Goal: Transaction & Acquisition: Purchase product/service

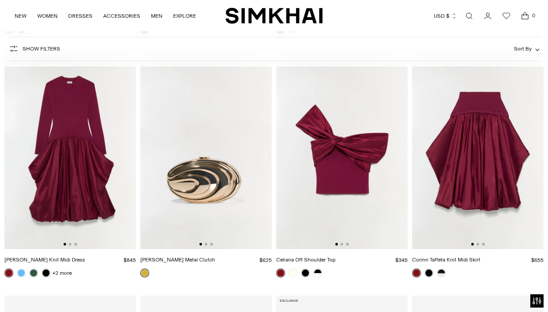
scroll to position [5920, 0]
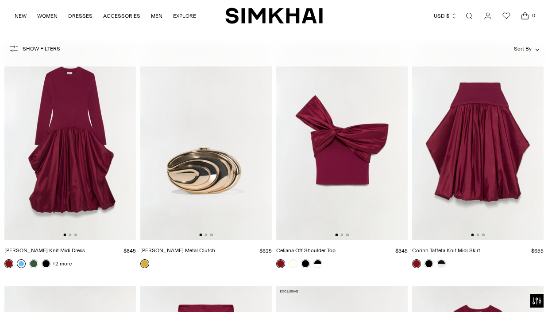
click at [23, 263] on link at bounding box center [21, 263] width 9 height 9
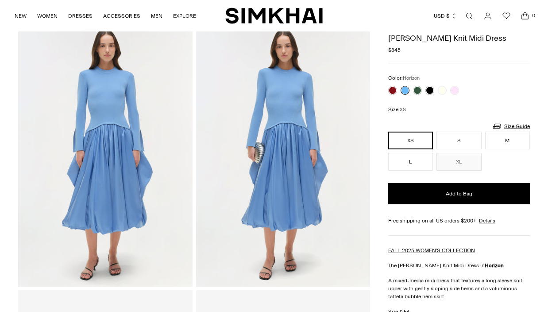
scroll to position [40, 0]
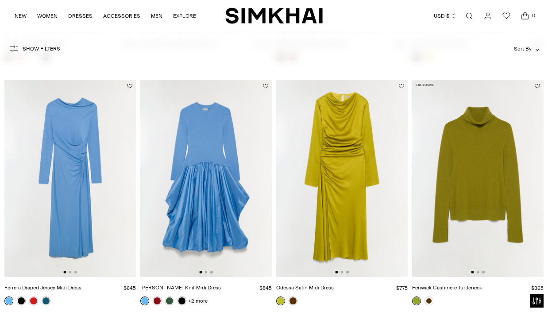
scroll to position [9790, 0]
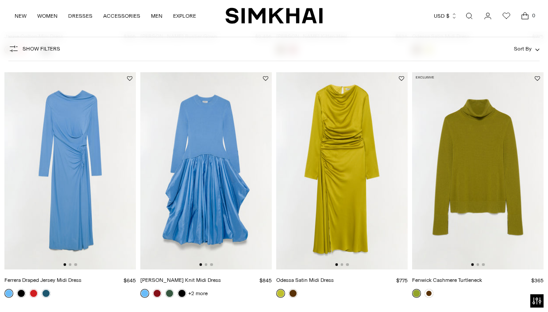
click at [89, 193] on img at bounding box center [69, 170] width 131 height 197
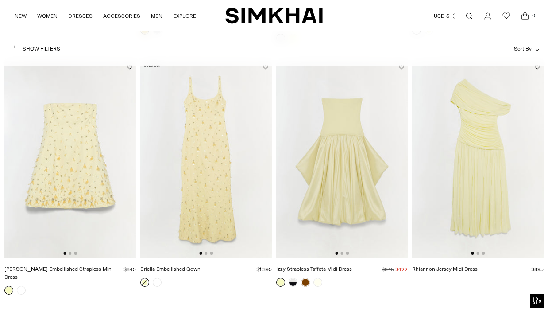
scroll to position [14926, 0]
click at [489, 185] on img at bounding box center [477, 158] width 131 height 197
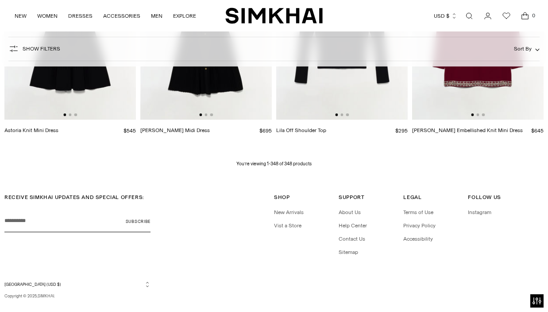
scroll to position [20637, 0]
